Goal: Transaction & Acquisition: Purchase product/service

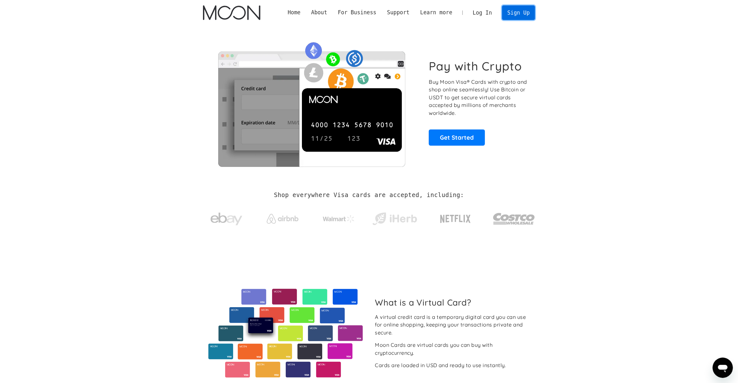
click at [518, 15] on link "Sign Up" at bounding box center [518, 12] width 33 height 14
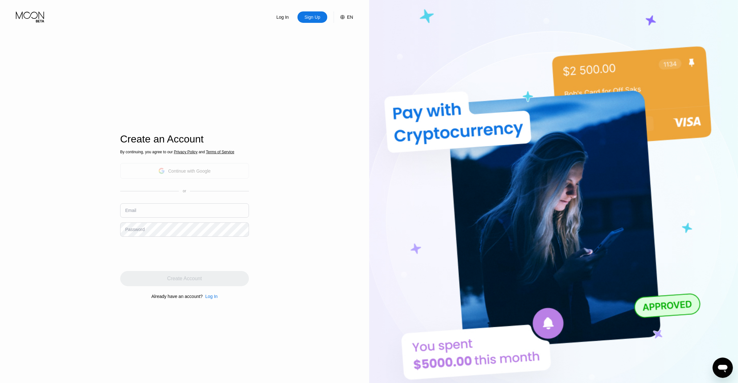
click at [173, 170] on div "Continue with Google" at bounding box center [189, 170] width 42 height 5
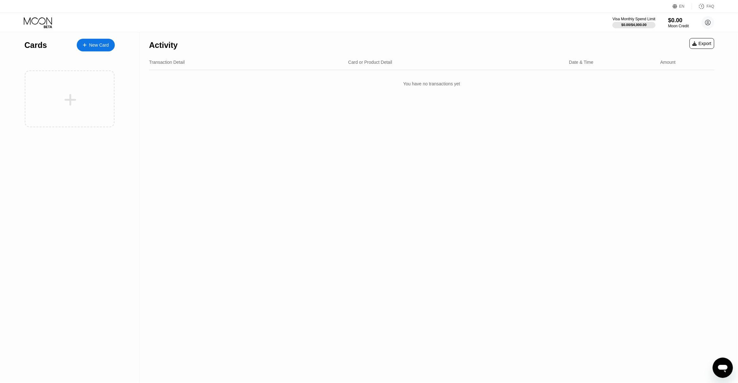
click at [97, 44] on div "New Card" at bounding box center [99, 44] width 20 height 5
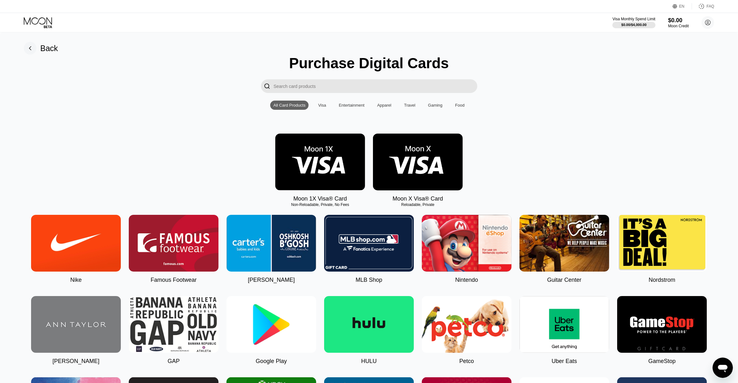
click at [328, 162] on img at bounding box center [320, 161] width 90 height 57
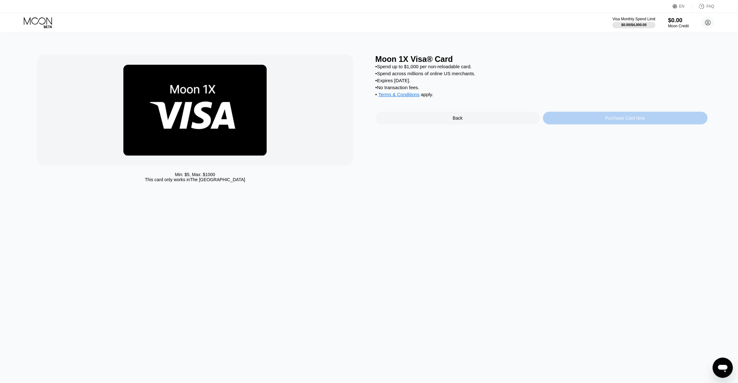
click at [600, 119] on div "Purchase Card Now" at bounding box center [625, 118] width 165 height 13
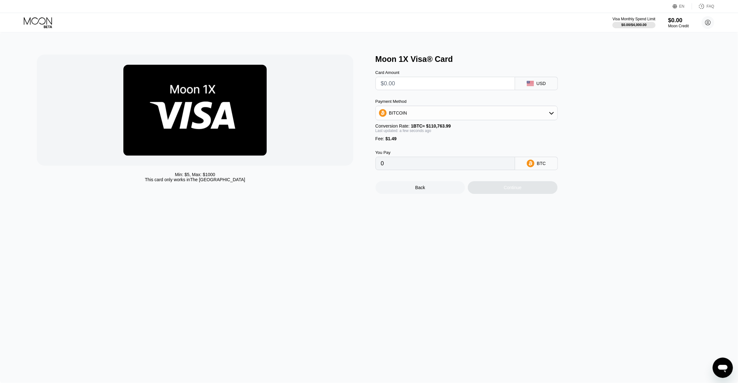
click at [434, 86] on input "text" at bounding box center [445, 83] width 129 height 13
type input "$5"
type input "0.00005860"
type input "$5"
click at [472, 116] on div "BITCOIN" at bounding box center [466, 113] width 181 height 13
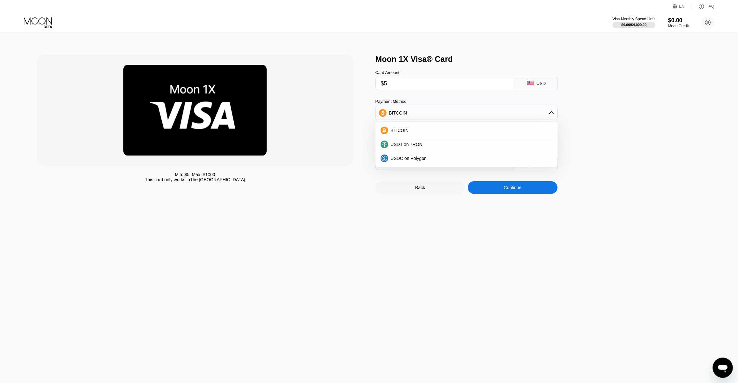
click at [345, 182] on div "Min: $ 5 , Max: $ 1000 This card only works in The United States" at bounding box center [195, 177] width 316 height 10
click at [434, 246] on div "Min: $ 5 , Max: $ 1000 This card only works in The United States Moon 1X Visa® …" at bounding box center [369, 207] width 738 height 350
click at [612, 160] on div "Moon 1X Visa® Card Card Amount $5 USD Payment Method BITCOIN BITCOIN USDT on TR…" at bounding box center [541, 124] width 332 height 139
click at [548, 110] on div "BITCOIN" at bounding box center [466, 113] width 181 height 13
drag, startPoint x: 499, startPoint y: 110, endPoint x: 493, endPoint y: 111, distance: 6.1
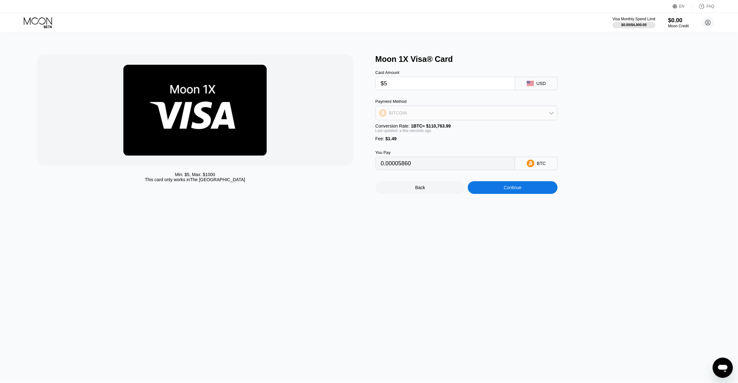
click at [499, 110] on div "BITCOIN" at bounding box center [466, 113] width 181 height 13
click at [419, 143] on span "USDT on TRON" at bounding box center [407, 144] width 32 height 5
type input "6.56"
click at [398, 227] on div "Min: $ 5 , Max: $ 1000 This card only works in The United States Moon 1X Visa® …" at bounding box center [369, 207] width 738 height 350
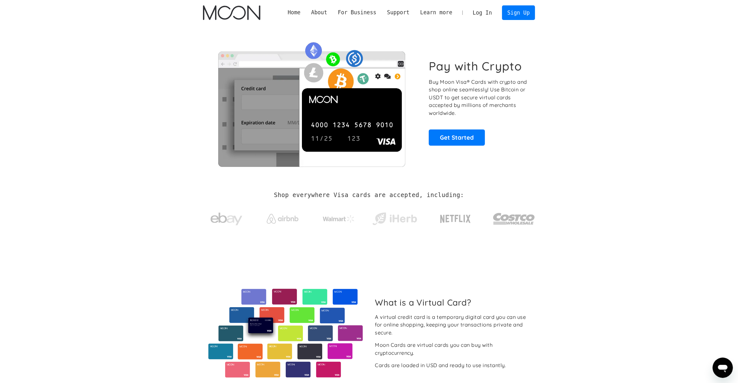
click at [486, 13] on link "Log In" at bounding box center [482, 13] width 30 height 14
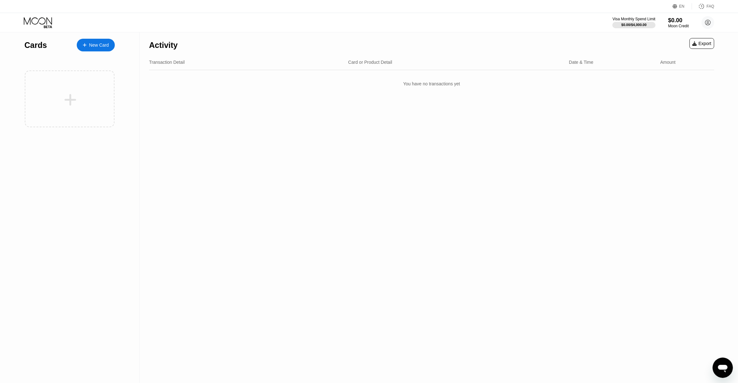
click at [103, 49] on div "New Card" at bounding box center [96, 45] width 38 height 13
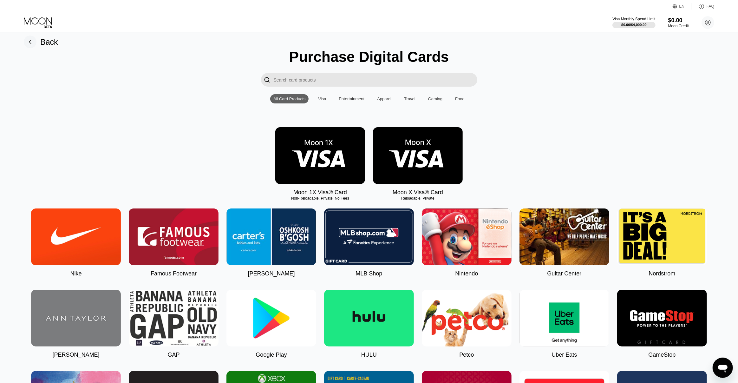
scroll to position [4, 0]
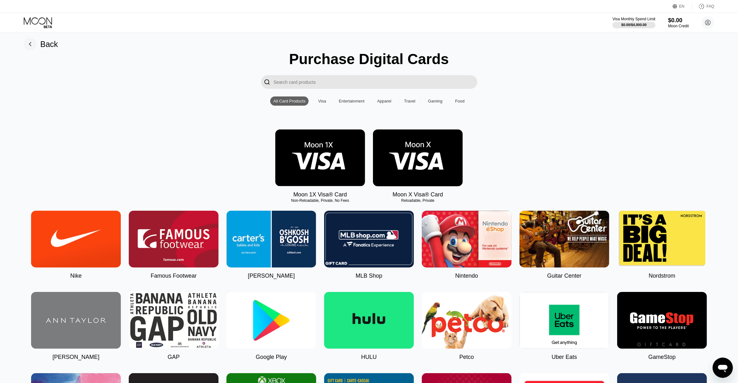
click at [424, 161] on img at bounding box center [418, 157] width 90 height 57
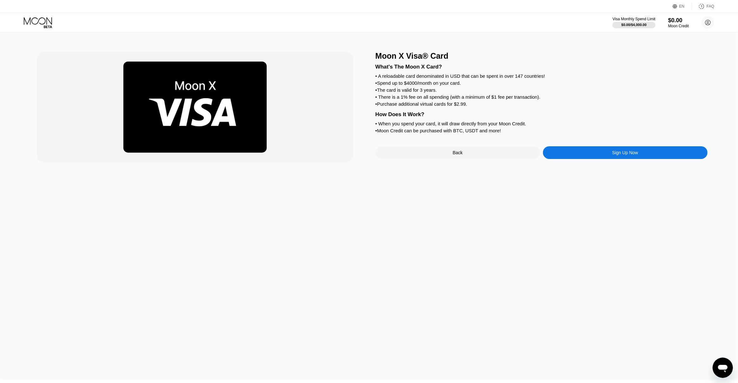
scroll to position [2, 0]
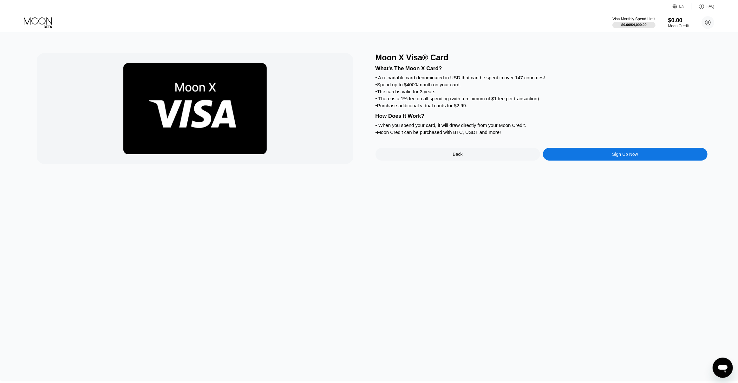
click at [592, 152] on div "Sign Up Now" at bounding box center [625, 154] width 165 height 13
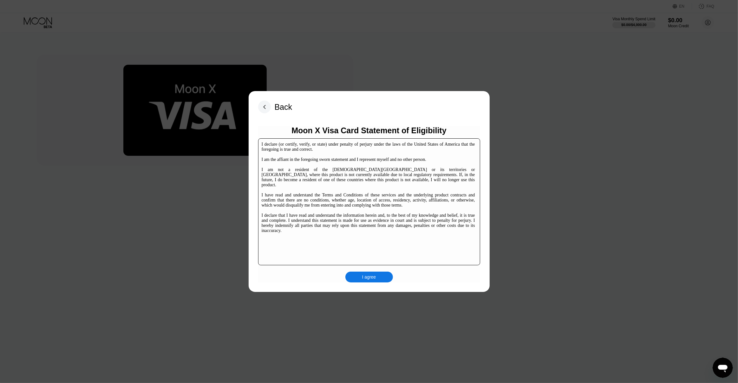
click at [267, 107] on rect at bounding box center [264, 106] width 13 height 13
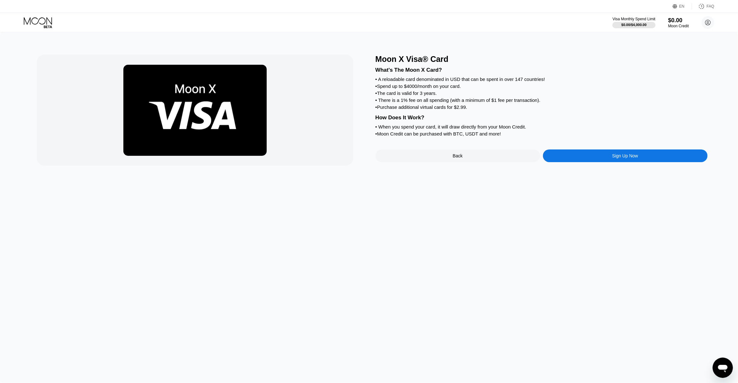
click at [432, 149] on div "Moon X Visa® Card What's The Moon X Card? • A reloadable card denominated in US…" at bounding box center [541, 110] width 332 height 111
click at [430, 152] on div "Back" at bounding box center [457, 155] width 165 height 13
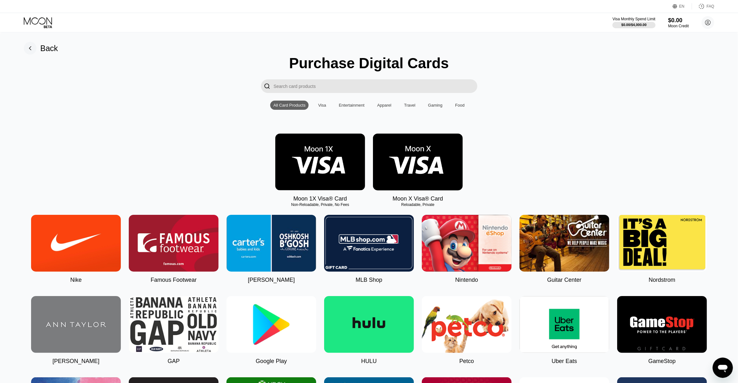
click at [319, 162] on img at bounding box center [320, 161] width 90 height 57
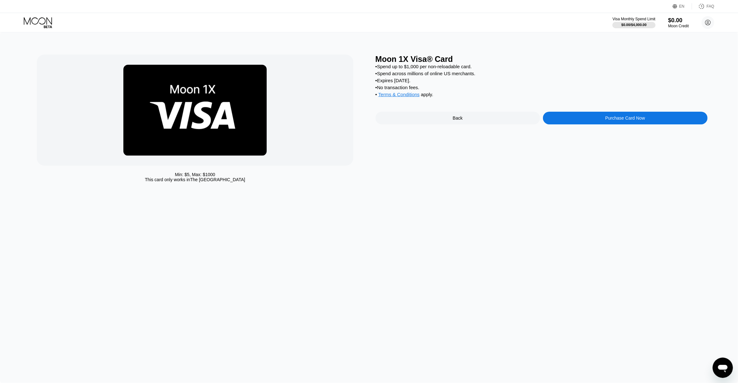
click at [595, 119] on div "Purchase Card Now" at bounding box center [625, 118] width 165 height 13
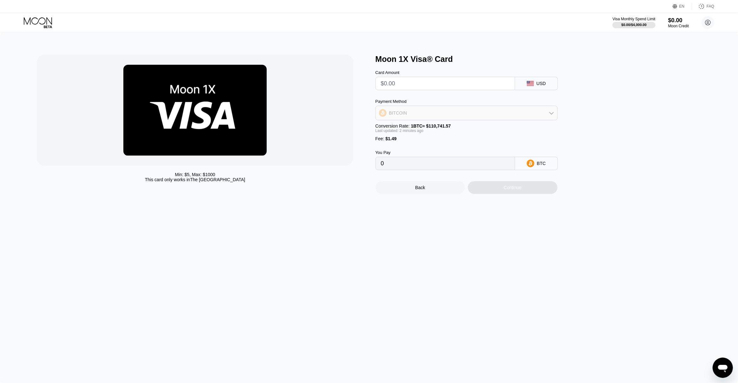
click at [538, 113] on div "BITCOIN" at bounding box center [466, 113] width 181 height 13
click at [455, 143] on div "USDT on TRON" at bounding box center [470, 144] width 164 height 5
click at [459, 113] on div "USDT on TRON" at bounding box center [466, 113] width 181 height 13
click at [425, 161] on div "USDC on Polygon" at bounding box center [466, 158] width 178 height 13
type input "0"
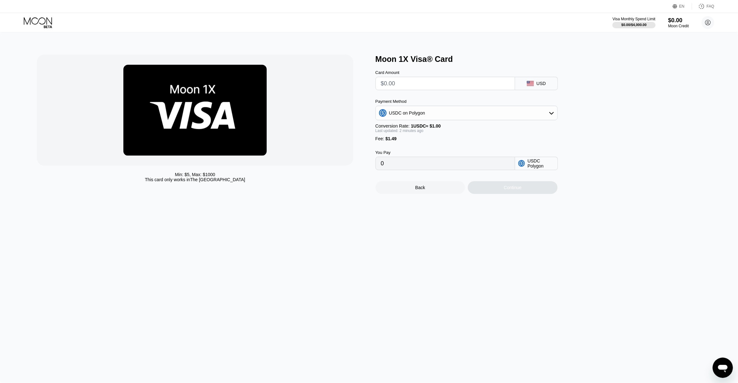
click at [422, 87] on input "text" at bounding box center [445, 83] width 129 height 13
type input "$5"
type input "6.49000000"
type input "$5"
click at [450, 140] on div "Fee : $1.49" at bounding box center [466, 138] width 182 height 5
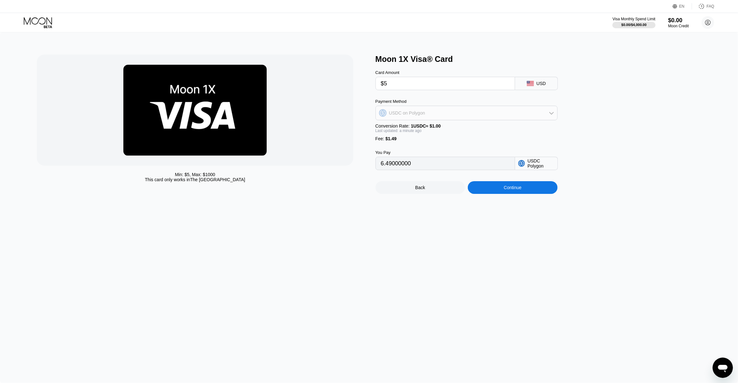
click at [489, 113] on div "USDC on Polygon" at bounding box center [466, 113] width 181 height 13
click at [626, 147] on div "Moon 1X Visa® Card Card Amount $5 USD Payment Method USDC on Polygon BITCOIN US…" at bounding box center [541, 124] width 332 height 139
click at [622, 137] on div "Moon 1X Visa® Card Card Amount $5 USD Payment Method USDC on Polygon BITCOIN US…" at bounding box center [541, 124] width 332 height 139
